Goal: Task Accomplishment & Management: Manage account settings

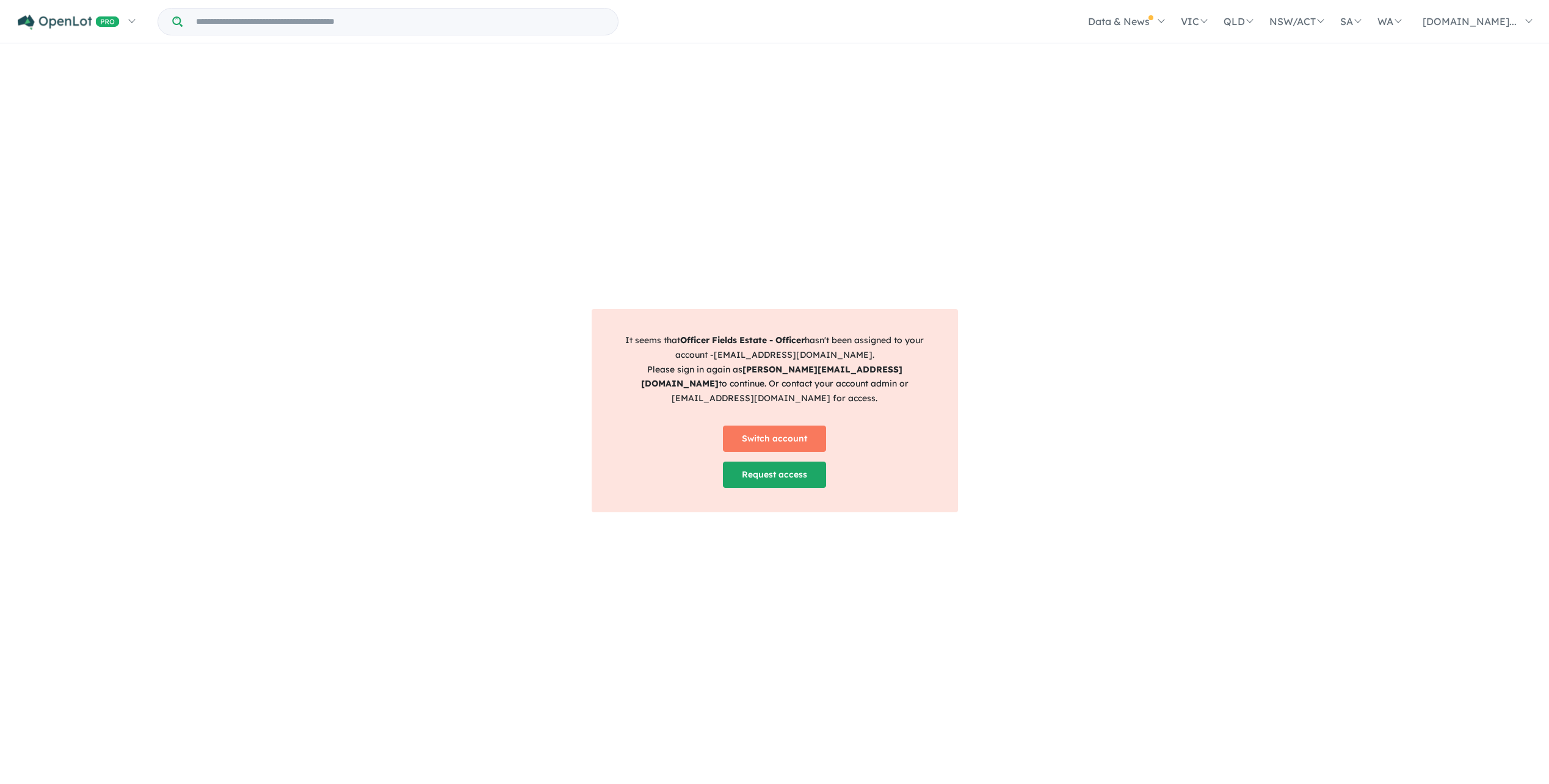
scroll to position [2, 0]
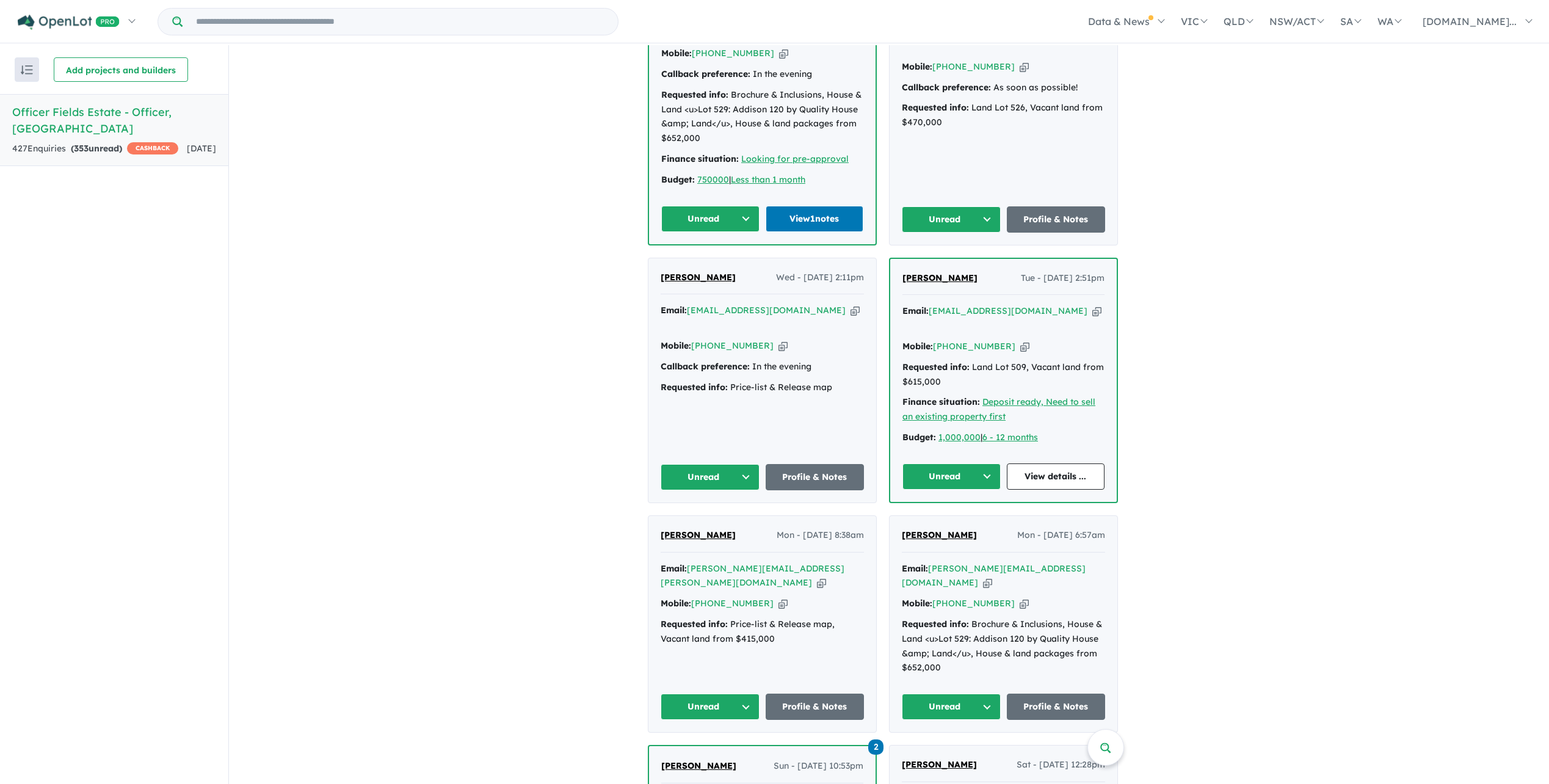
scroll to position [367, 0]
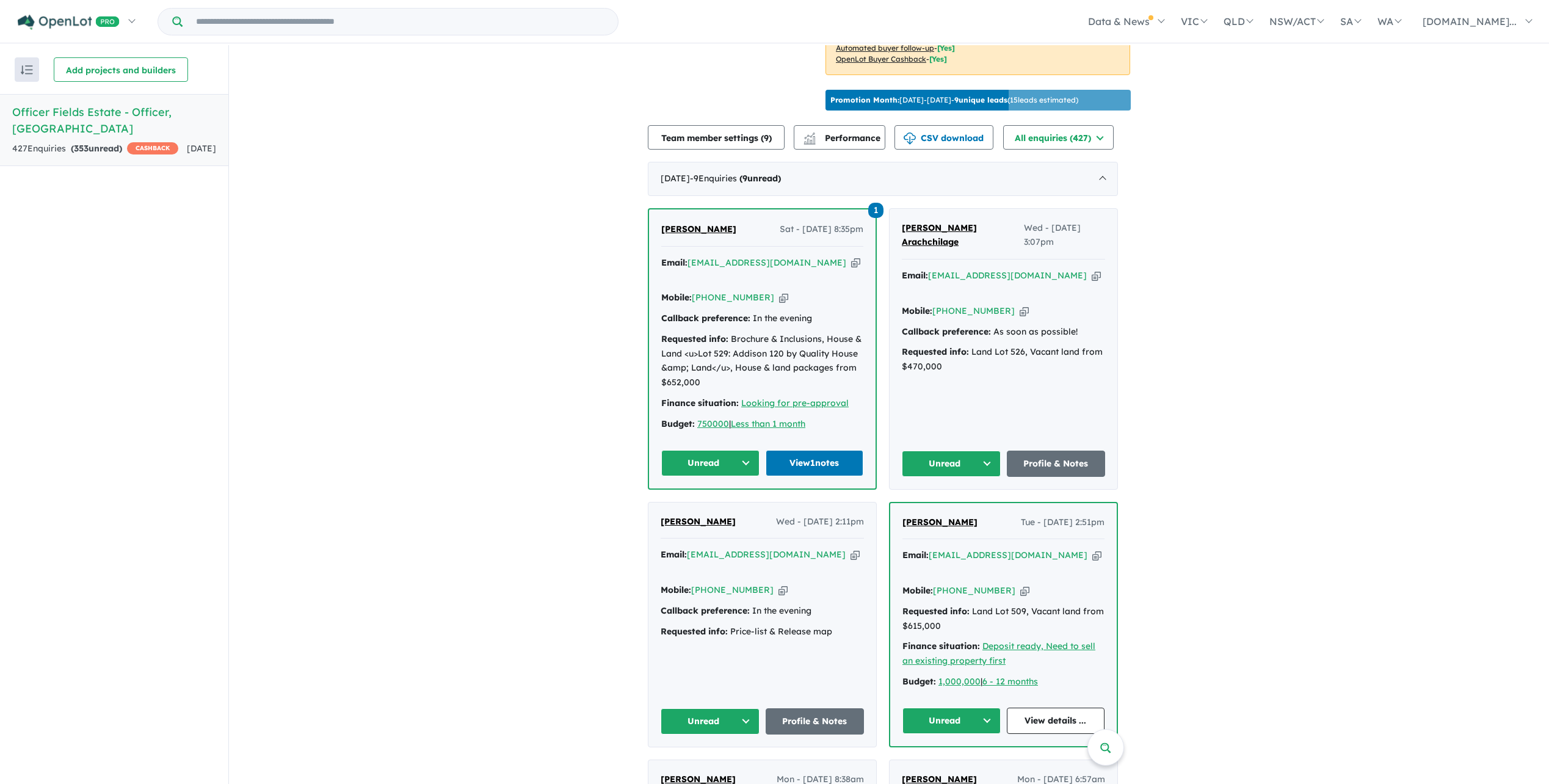
click at [686, 234] on span "[PERSON_NAME]" at bounding box center [698, 229] width 75 height 11
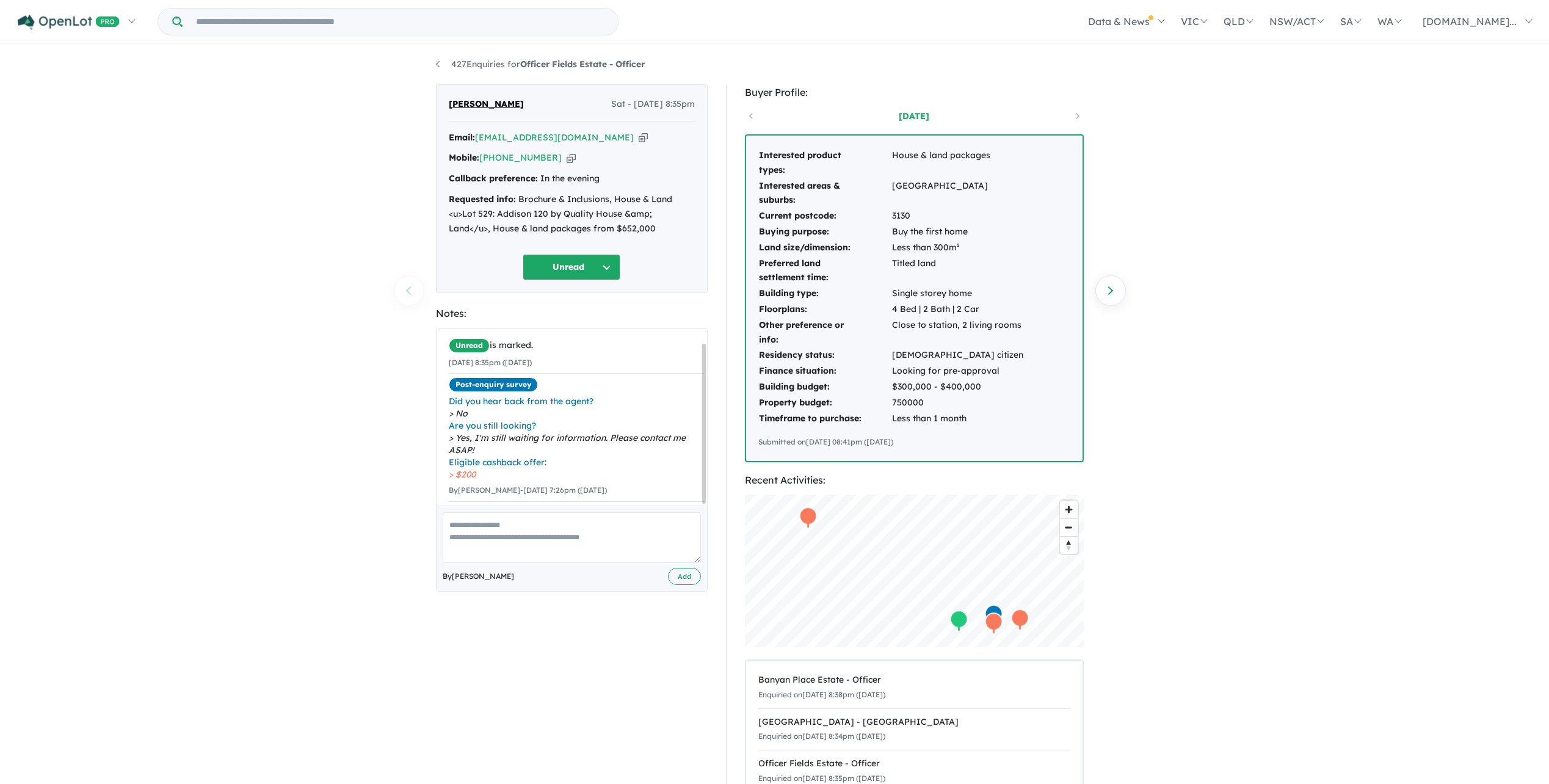
scroll to position [15, 0]
click at [606, 266] on button "Unread" at bounding box center [572, 267] width 98 height 26
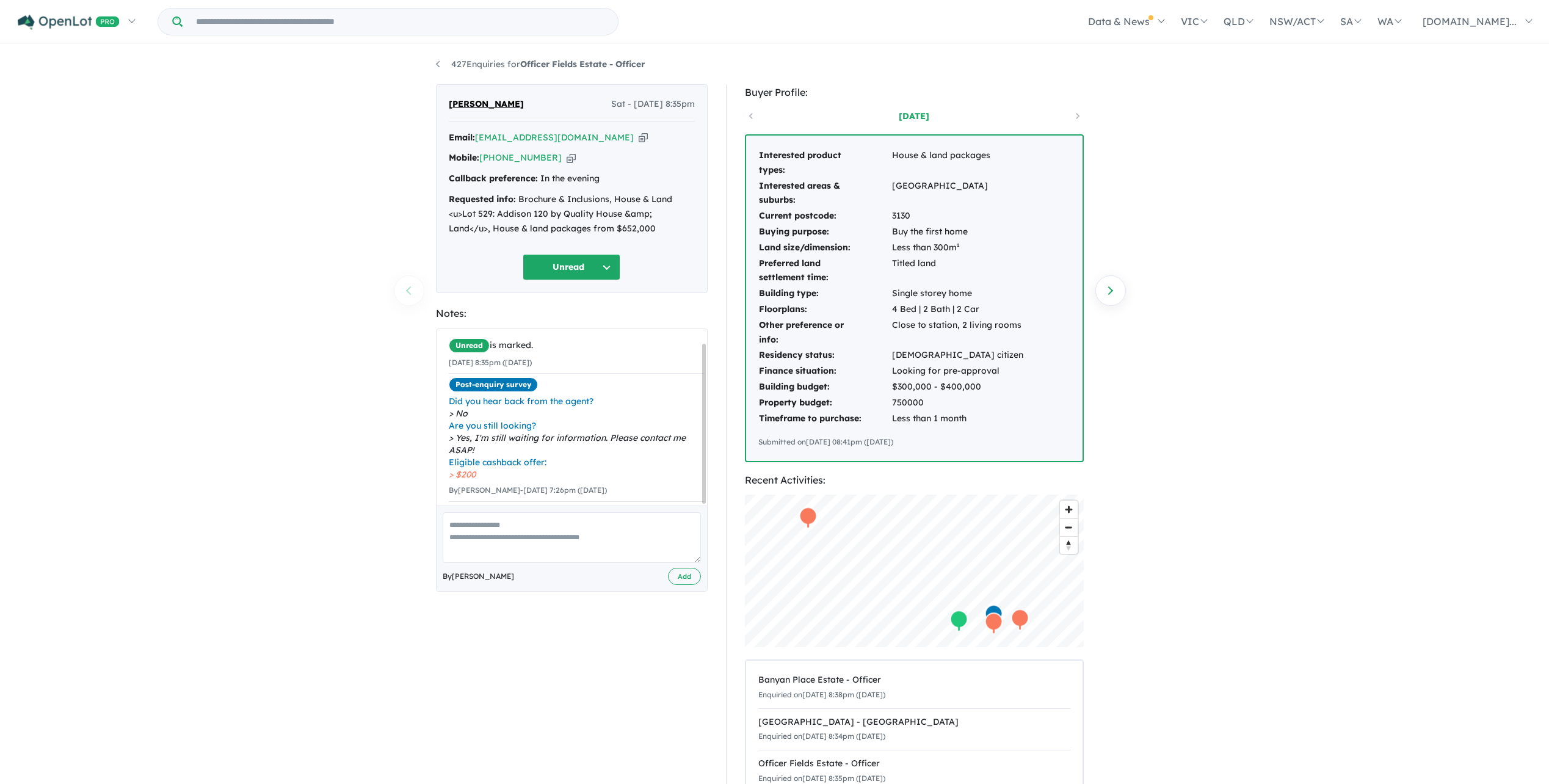
drag, startPoint x: 218, startPoint y: 234, endPoint x: 210, endPoint y: 233, distance: 8.1
click at [216, 234] on div "427 Enquiries for Officer Fields Estate - Officer Previous enquiry Next enquiry…" at bounding box center [774, 416] width 1549 height 740
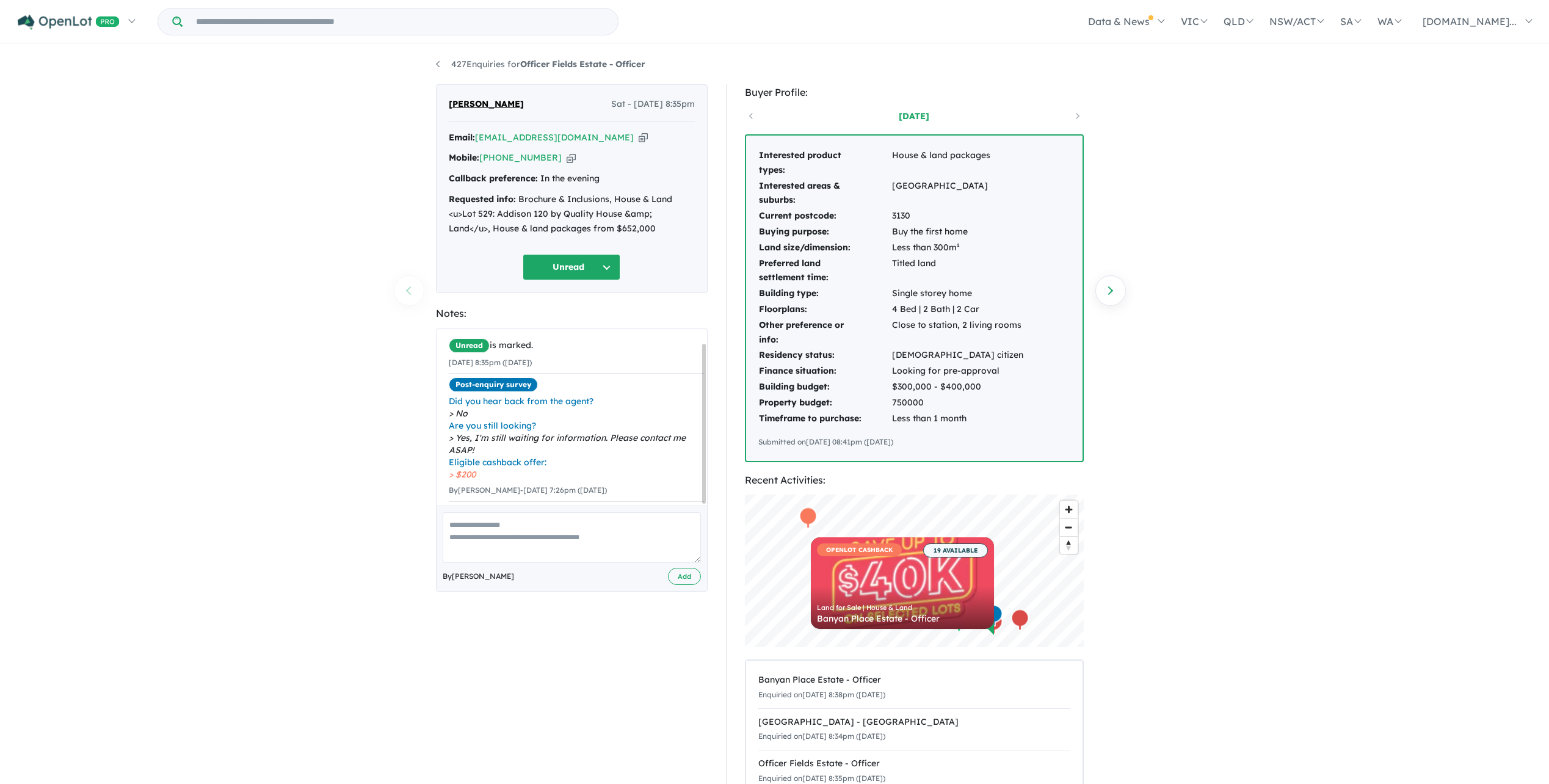
click at [597, 265] on button "Unread" at bounding box center [572, 267] width 98 height 26
click at [576, 347] on button "Re-engage" at bounding box center [576, 352] width 106 height 28
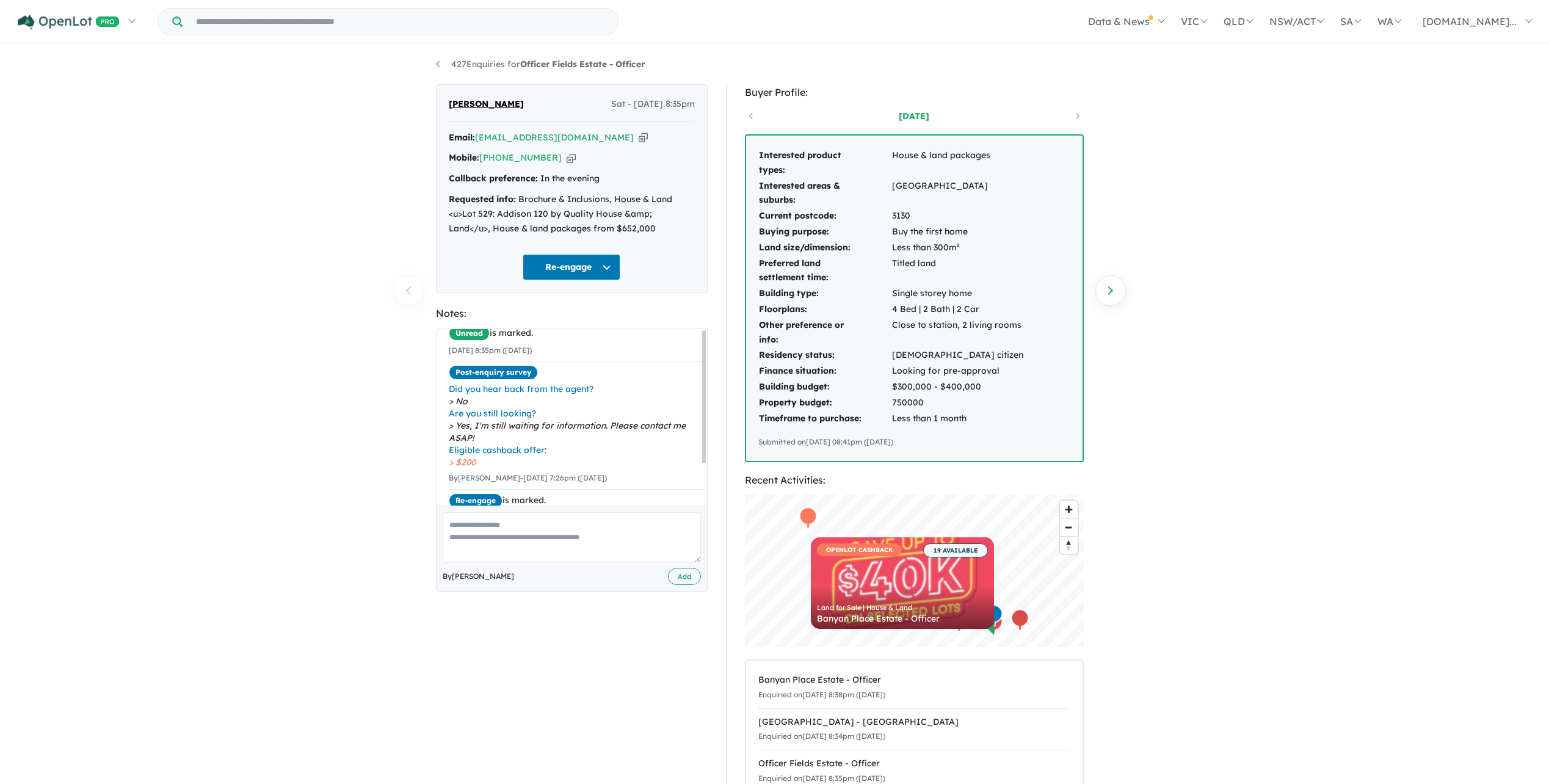
scroll to position [0, 0]
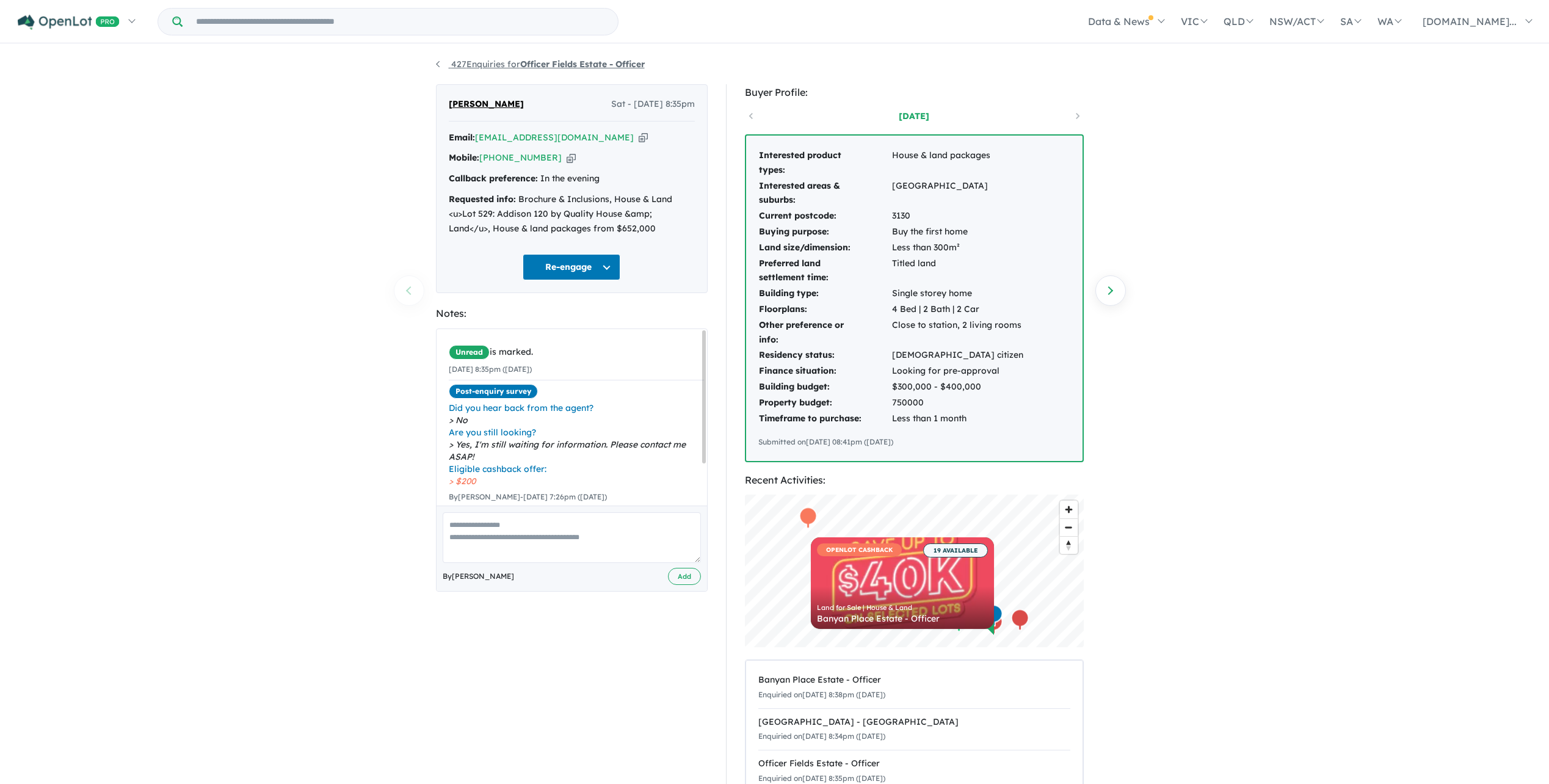
click at [489, 61] on link "427 Enquiries for Officer Fields Estate - Officer" at bounding box center [541, 64] width 209 height 11
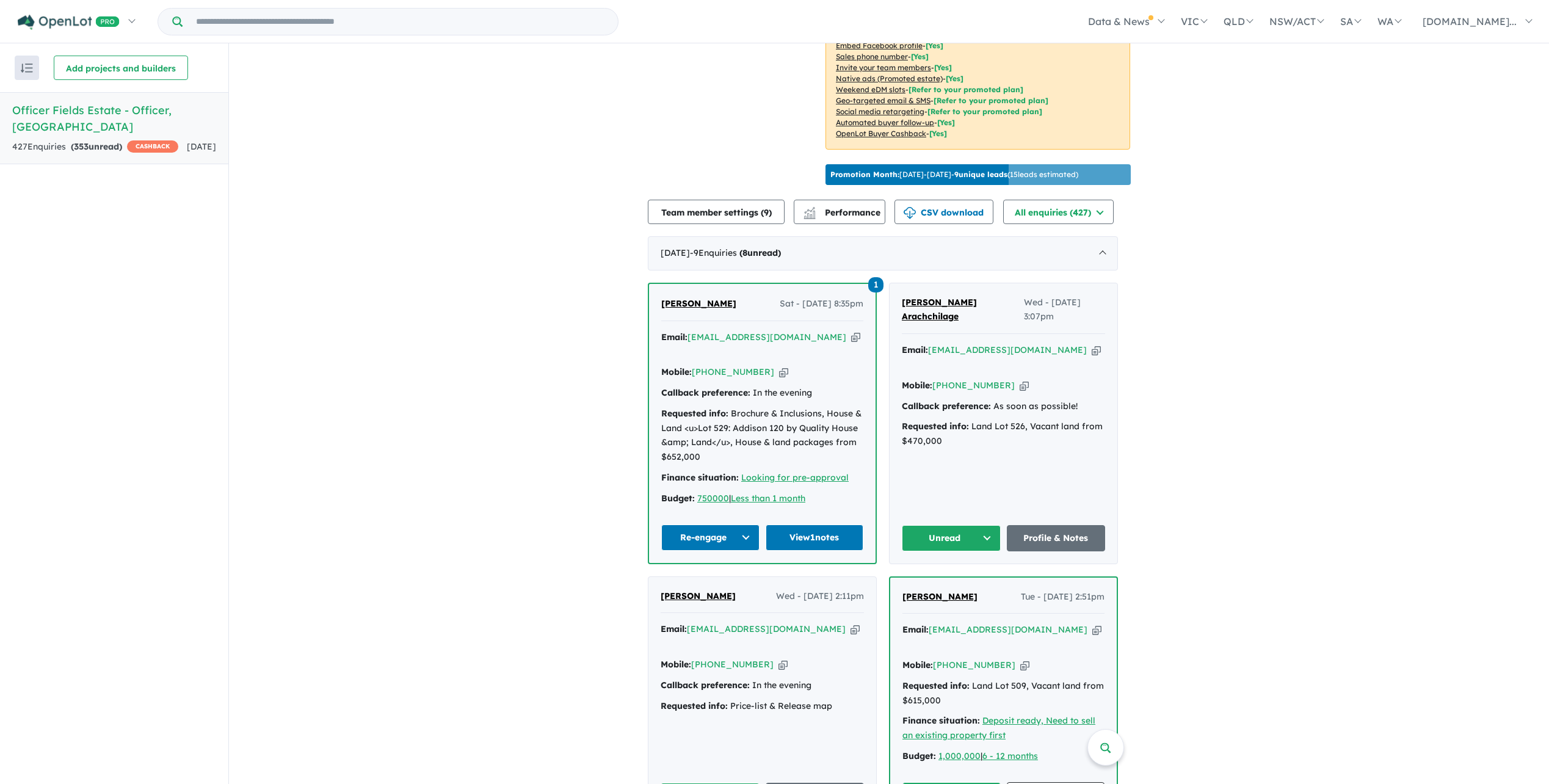
scroll to position [305, 0]
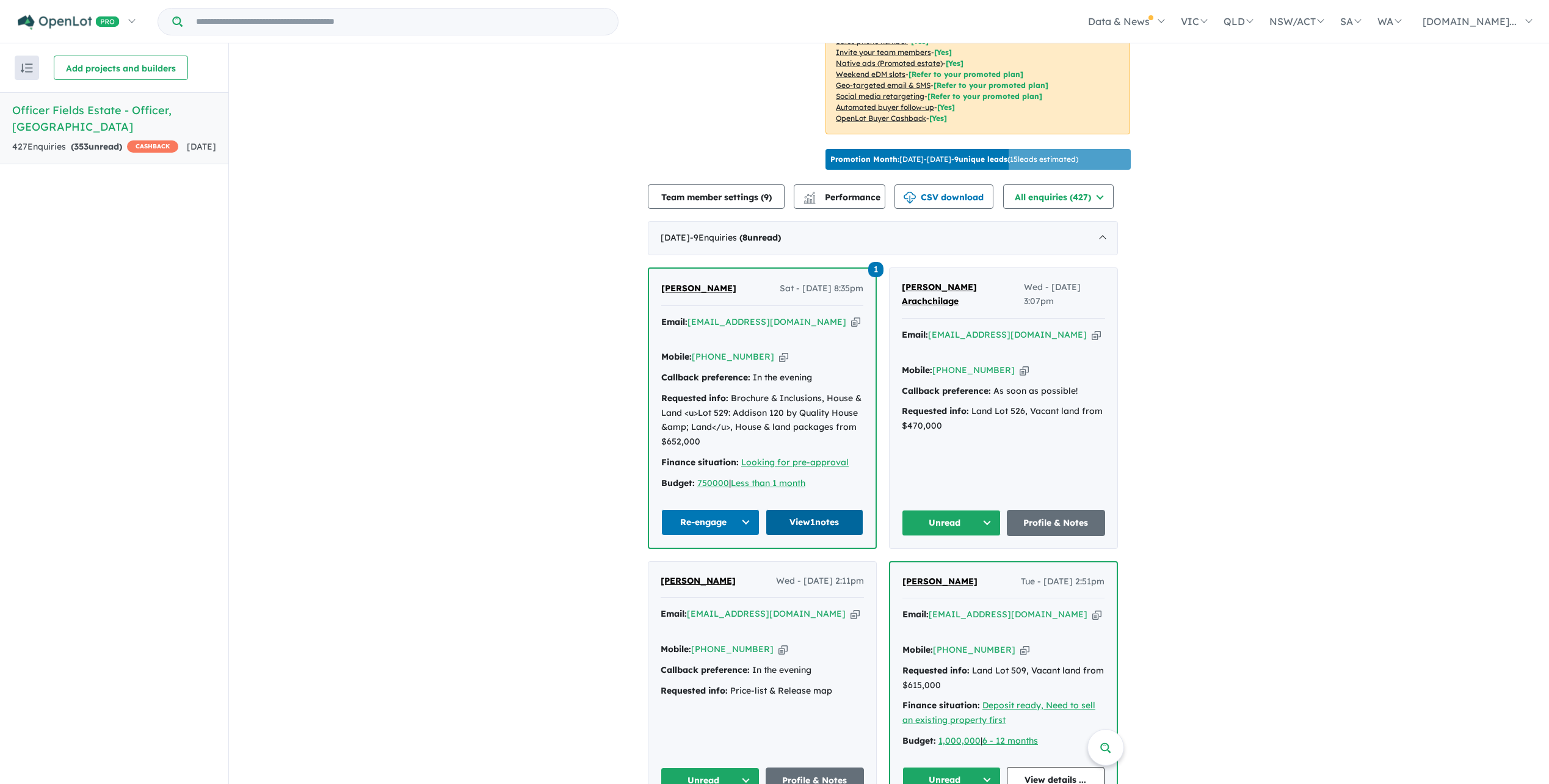
click at [811, 529] on link "View 1 notes" at bounding box center [815, 522] width 98 height 26
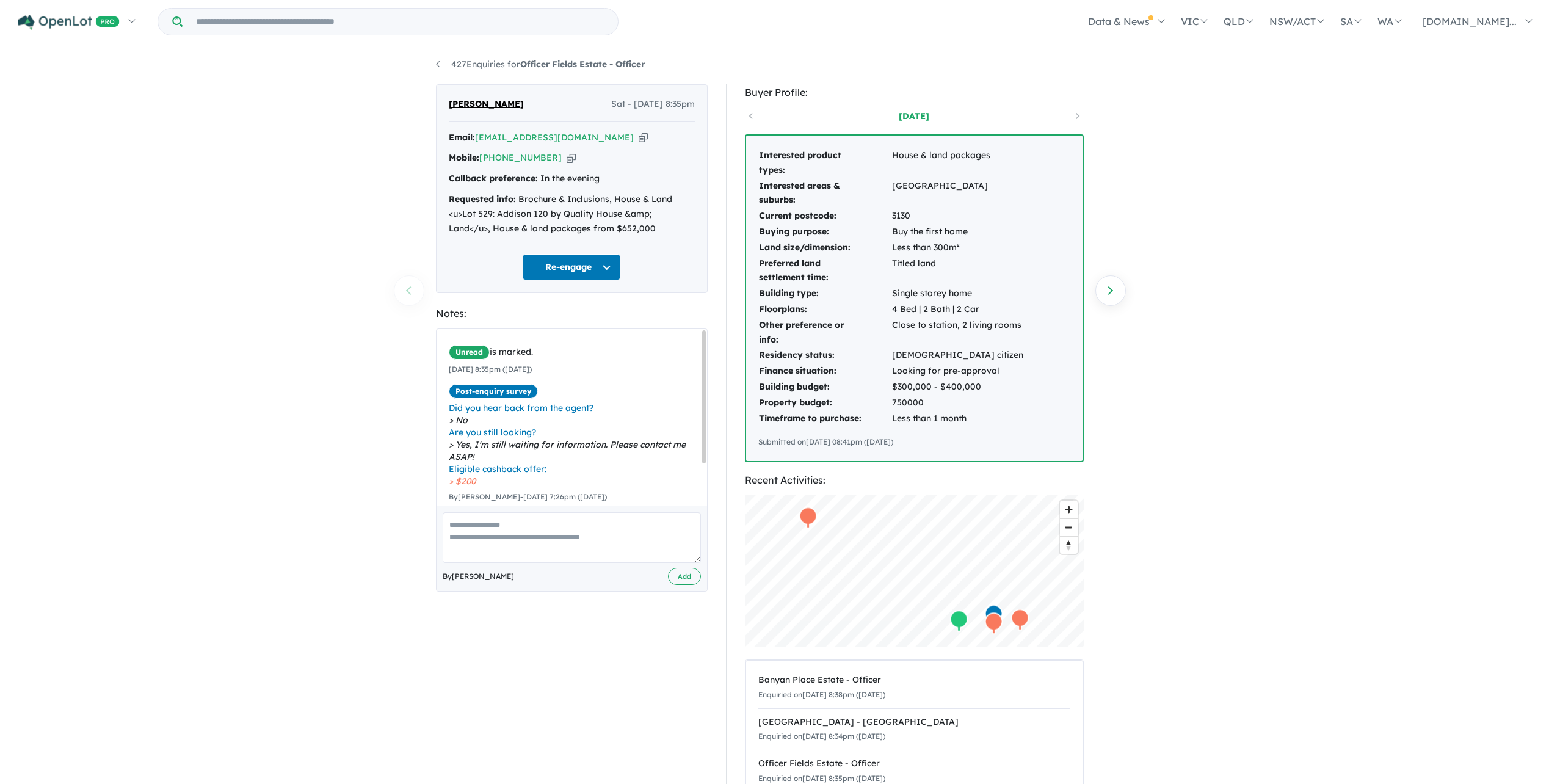
click at [478, 527] on textarea at bounding box center [571, 537] width 258 height 51
type textarea "**********"
click at [692, 577] on button "Add" at bounding box center [684, 576] width 33 height 18
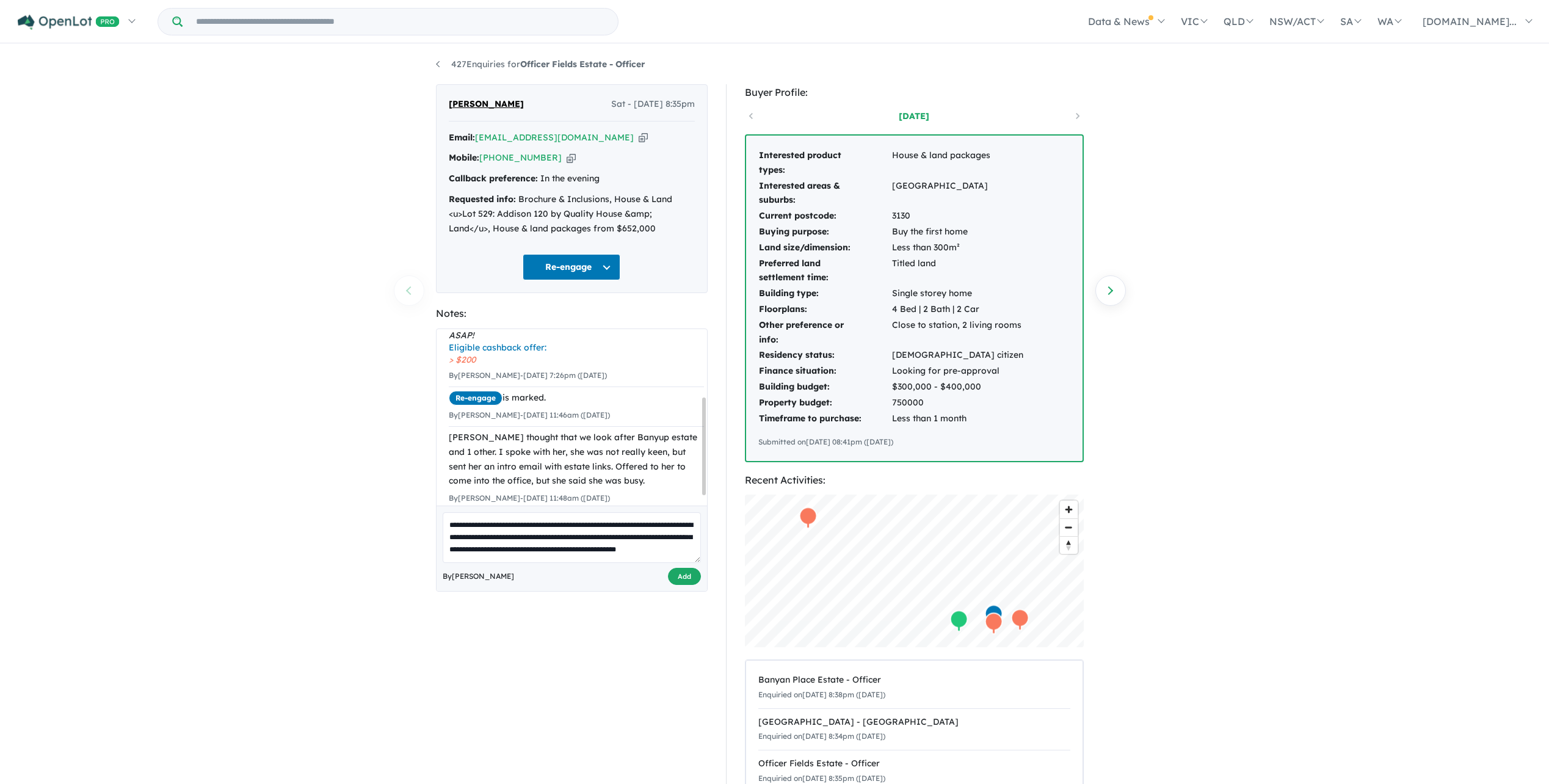
scroll to position [0, 0]
click at [546, 68] on strong "Officer Fields Estate - Officer" at bounding box center [582, 64] width 125 height 11
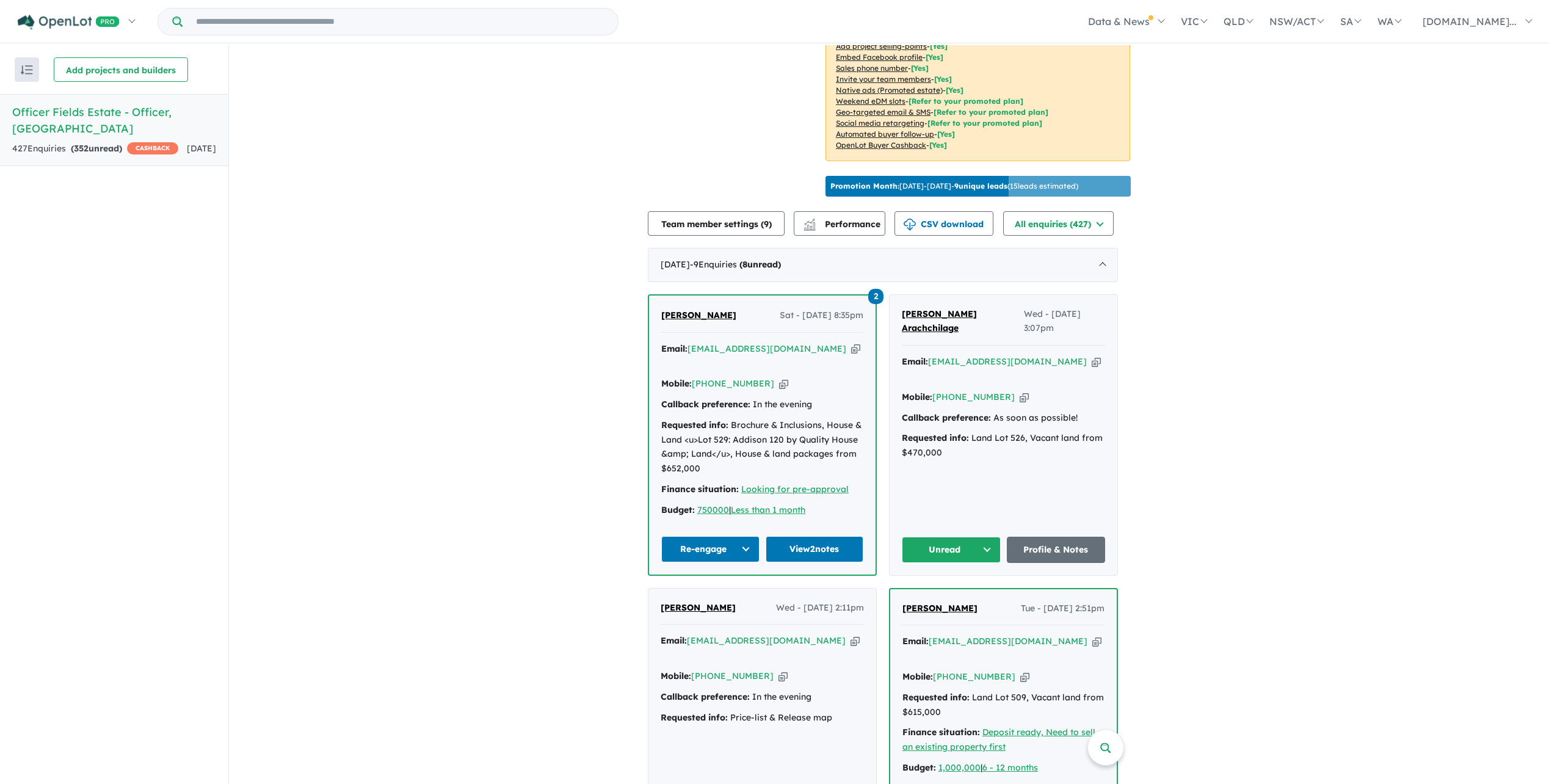
scroll to position [305, 0]
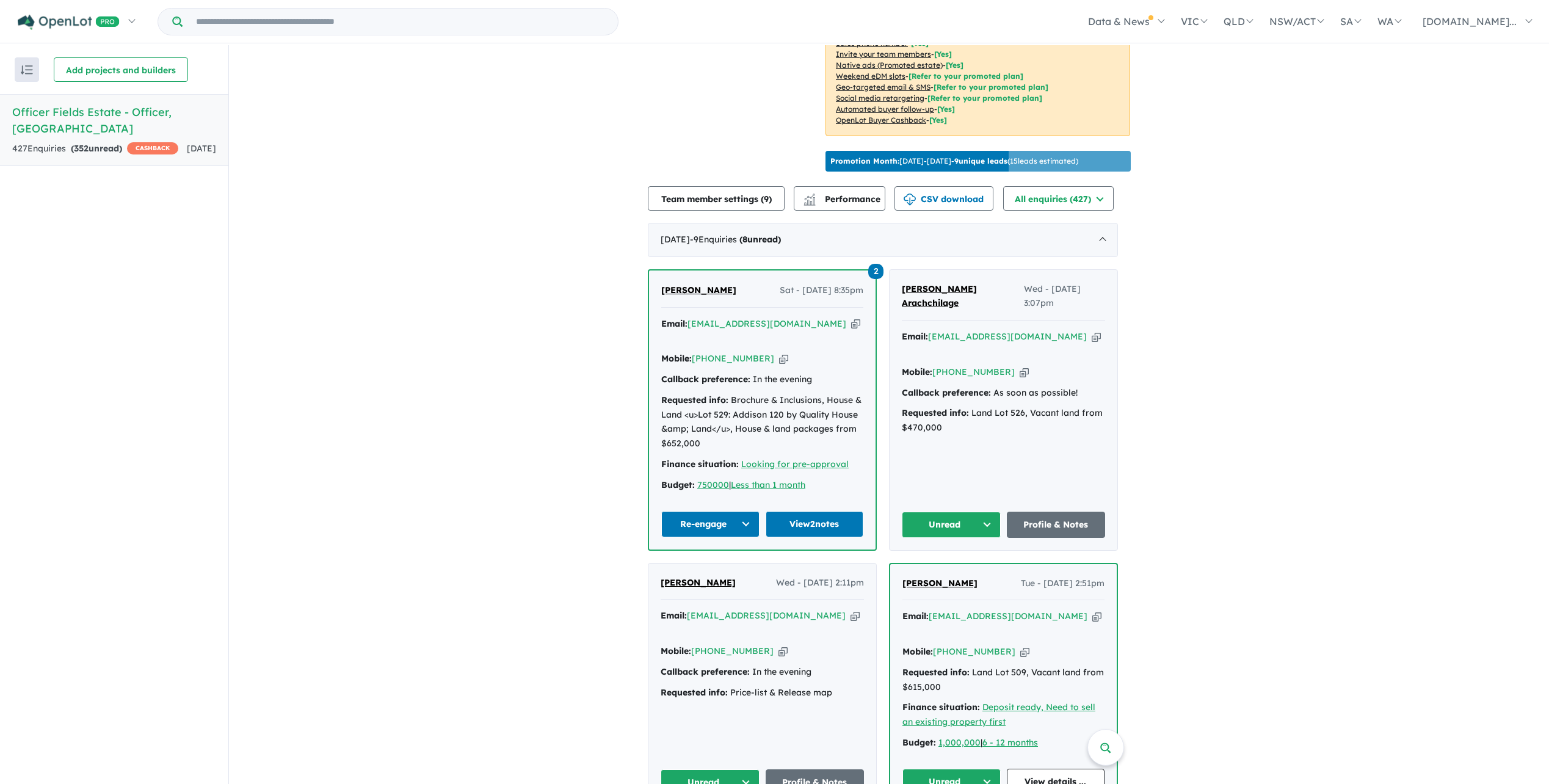
click at [951, 311] on link "[PERSON_NAME] Arachchilage" at bounding box center [963, 297] width 122 height 30
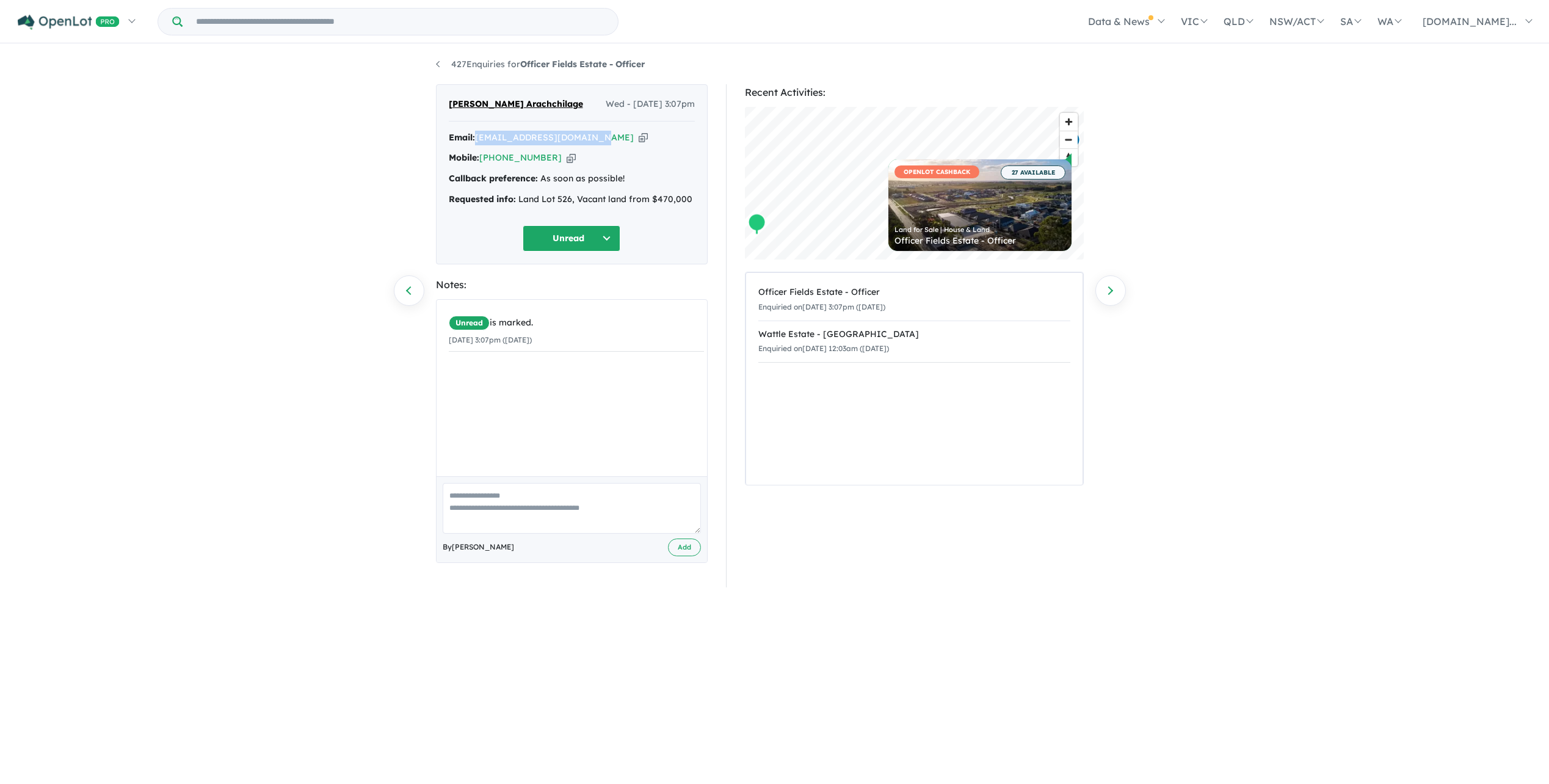
drag, startPoint x: 476, startPoint y: 150, endPoint x: 594, endPoint y: 149, distance: 118.0
click at [594, 145] on div "Email: devans.tharaka@gmail.com Copied!" at bounding box center [572, 138] width 246 height 15
drag, startPoint x: 594, startPoint y: 149, endPoint x: 583, endPoint y: 148, distance: 11.0
copy div "[EMAIL_ADDRESS][DOMAIN_NAME]"
click at [459, 518] on textarea at bounding box center [571, 508] width 258 height 51
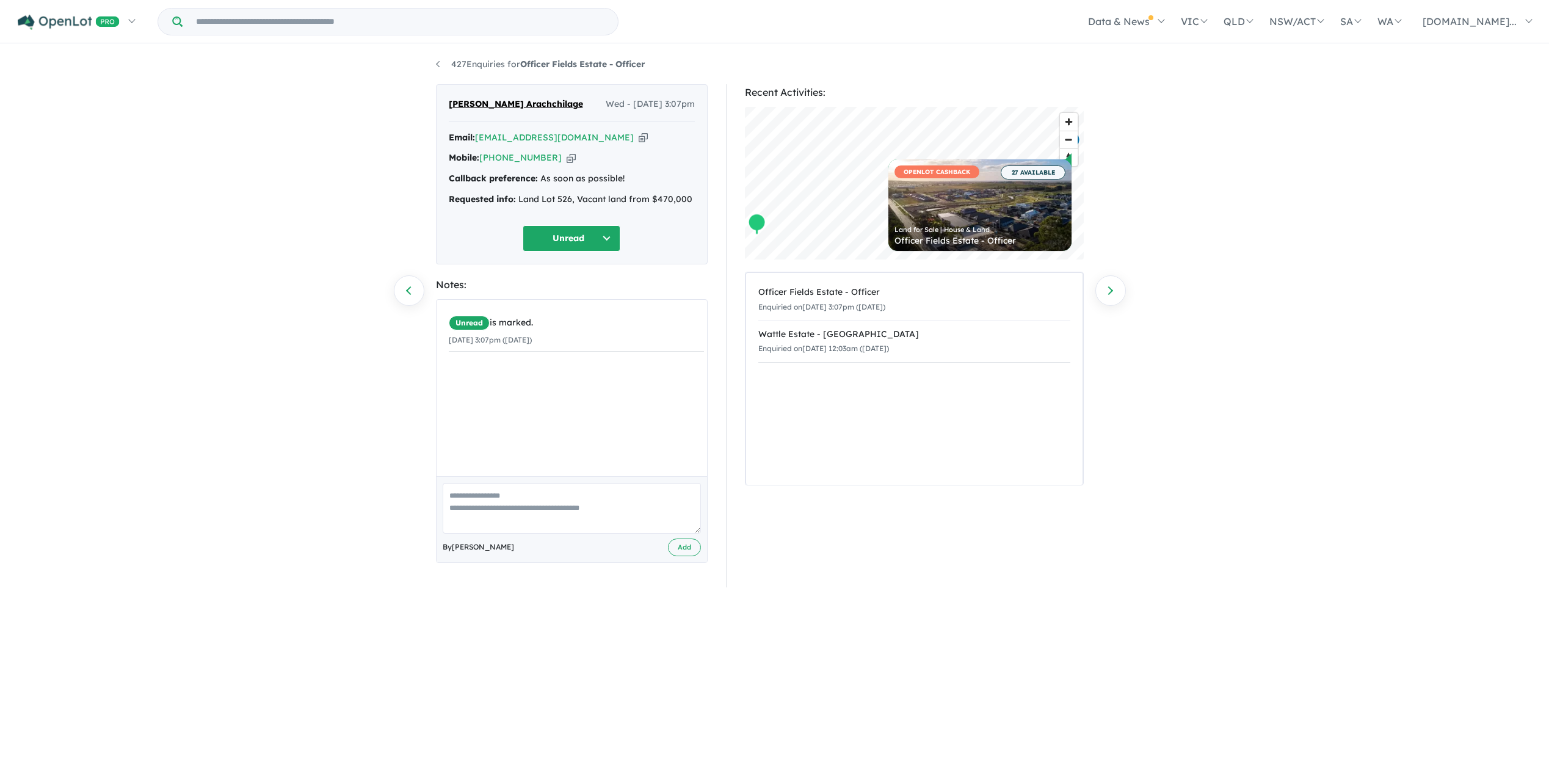
click at [614, 246] on button "Unread" at bounding box center [572, 238] width 98 height 26
click at [594, 309] on button "Assigned" at bounding box center [576, 295] width 106 height 28
click at [474, 513] on textarea at bounding box center [571, 508] width 258 height 51
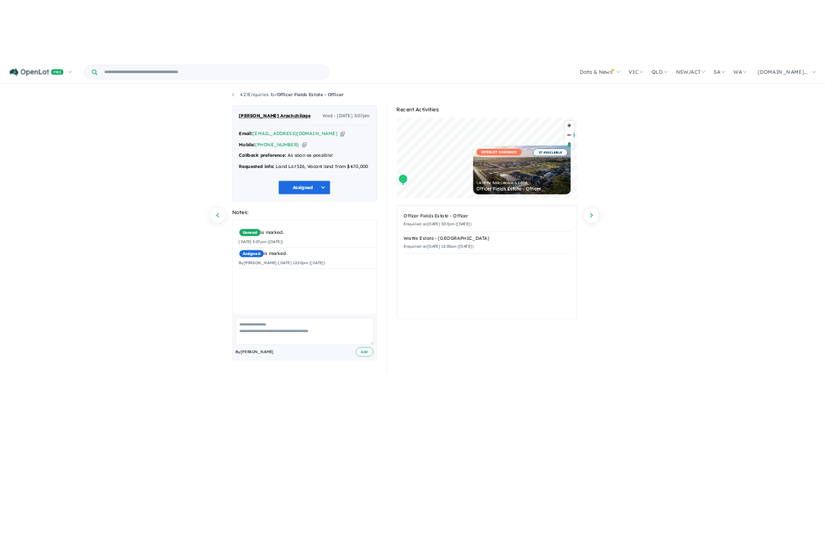
scroll to position [1, 0]
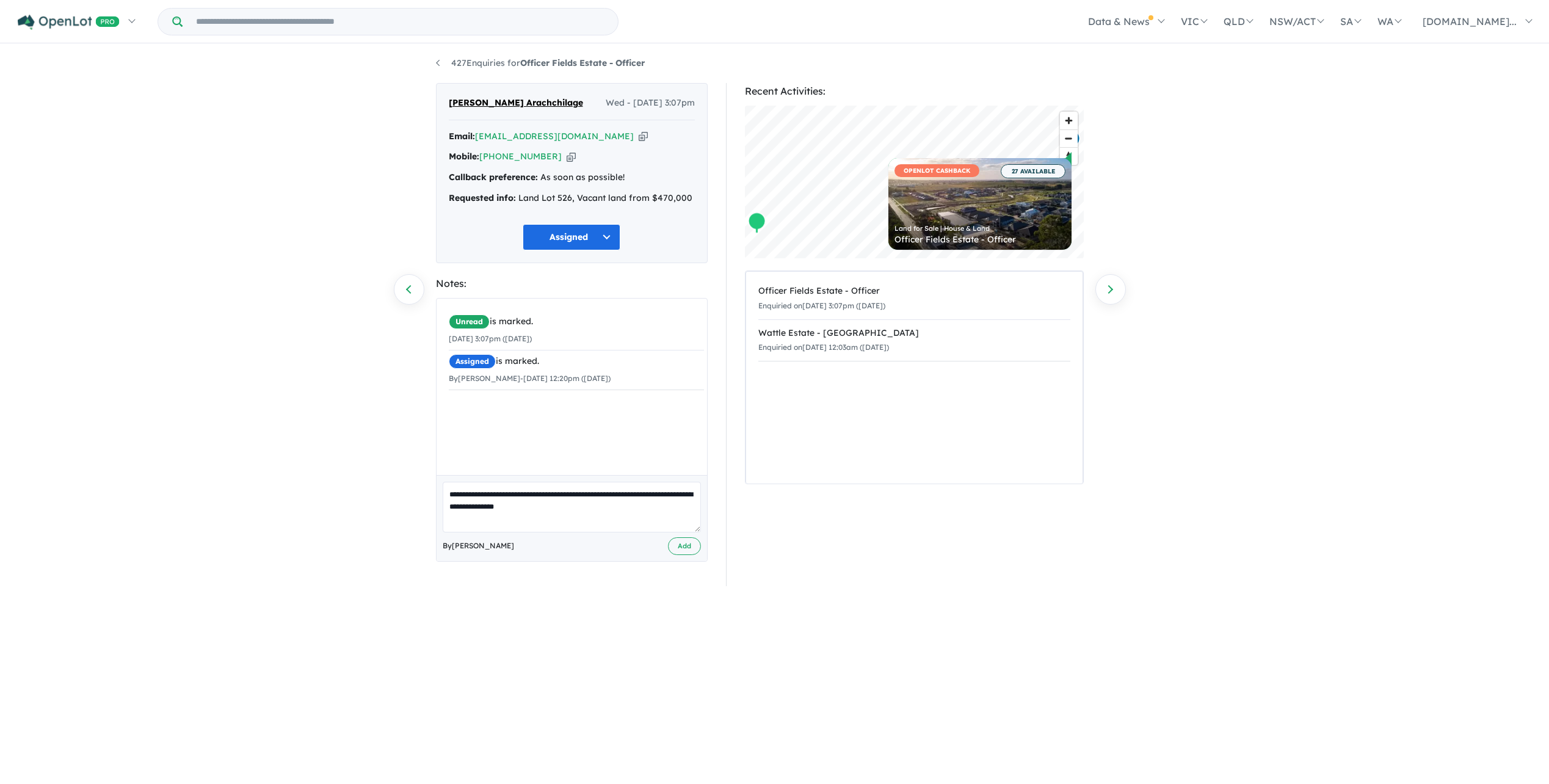
click at [535, 524] on textarea "**********" at bounding box center [571, 506] width 258 height 51
click at [562, 524] on textarea "**********" at bounding box center [571, 506] width 258 height 51
type textarea "**********"
click at [607, 250] on button "Assigned" at bounding box center [572, 237] width 98 height 26
click at [594, 336] on button "Re-engage" at bounding box center [576, 322] width 106 height 28
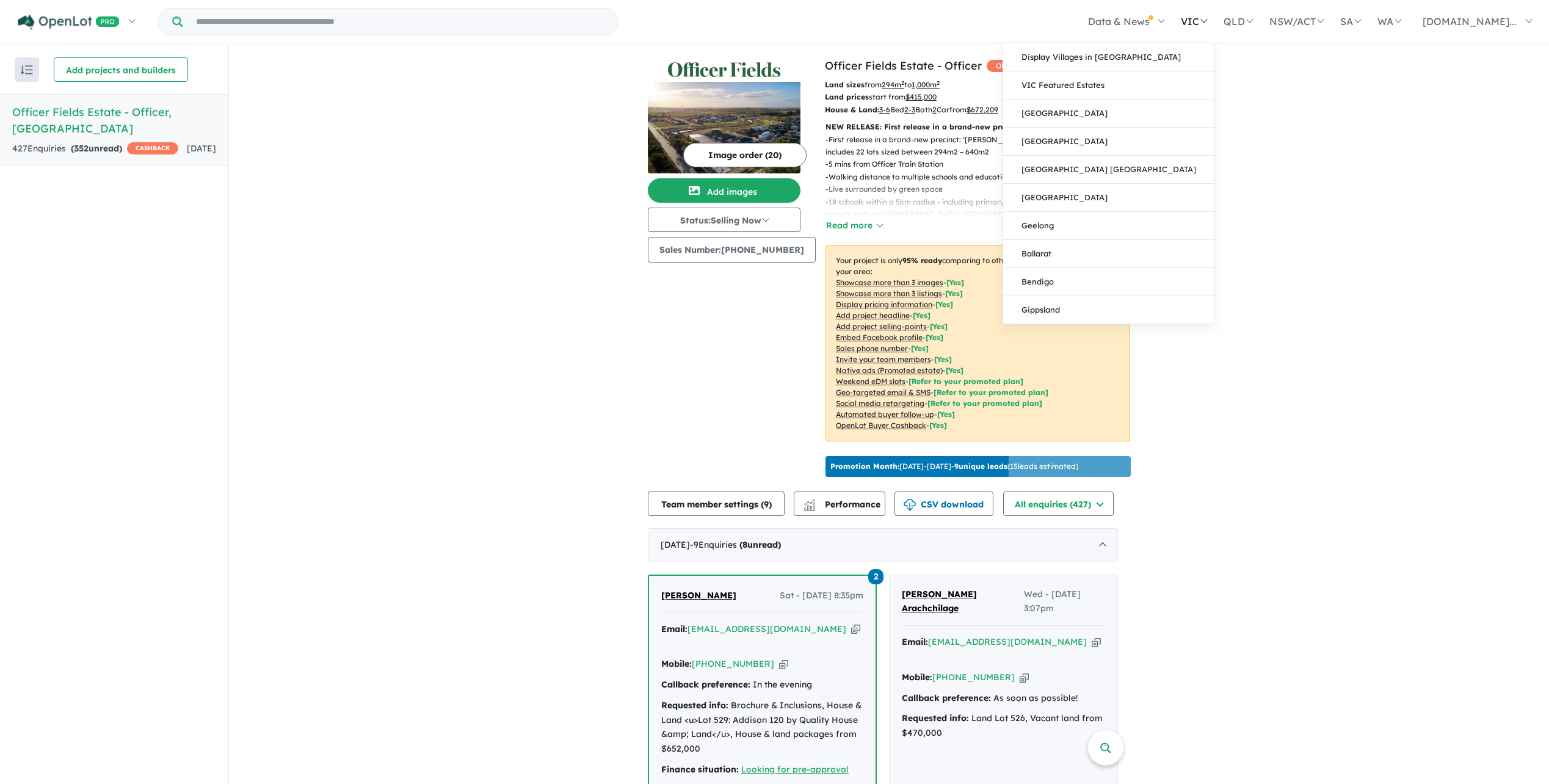
scroll to position [305, 0]
